Goal: Task Accomplishment & Management: Use online tool/utility

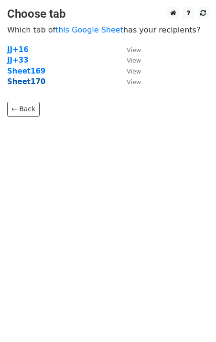
click at [29, 82] on strong "Sheet170" at bounding box center [26, 81] width 38 height 9
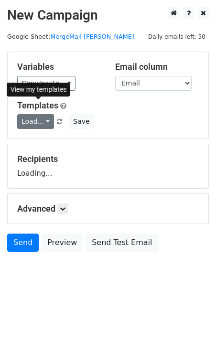
click at [40, 109] on link "Templates" at bounding box center [37, 105] width 41 height 10
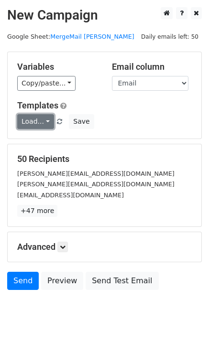
click at [35, 118] on link "Load..." at bounding box center [35, 121] width 37 height 15
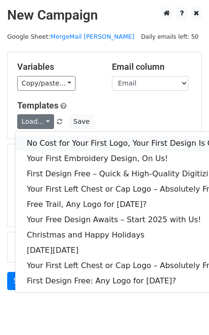
click at [43, 137] on link "No Cost for Your First Logo, Your First Design Is On Us!" at bounding box center [130, 143] width 230 height 15
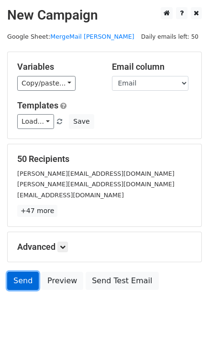
click at [20, 281] on link "Send" at bounding box center [23, 281] width 32 height 18
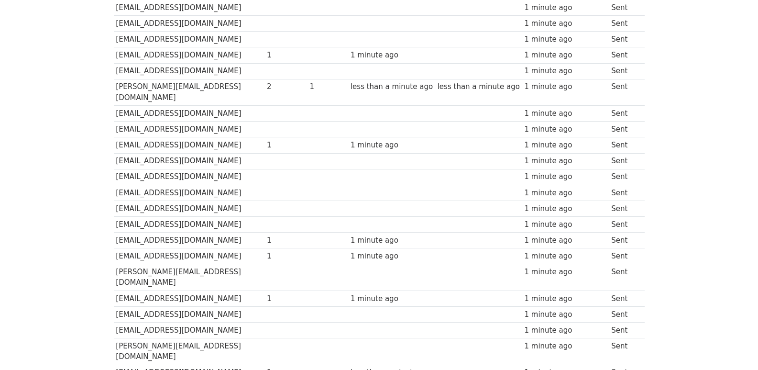
scroll to position [666, 0]
